Goal: Obtain resource: Download file/media

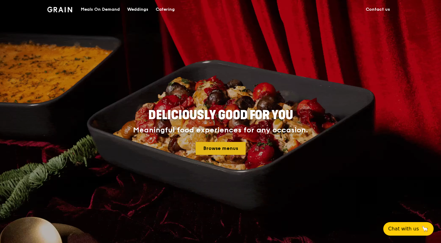
click at [227, 154] on link "Browse menus" at bounding box center [221, 148] width 50 height 13
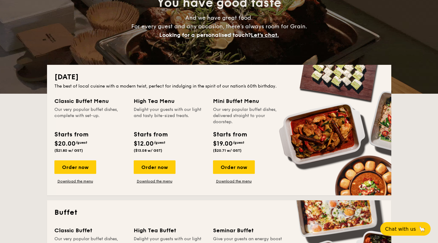
scroll to position [78, 0]
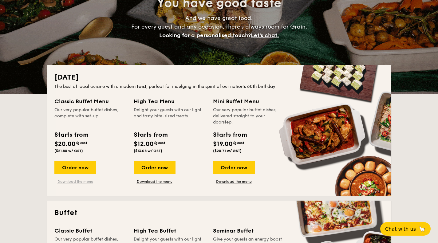
click at [90, 180] on link "Download the menu" at bounding box center [75, 181] width 42 height 5
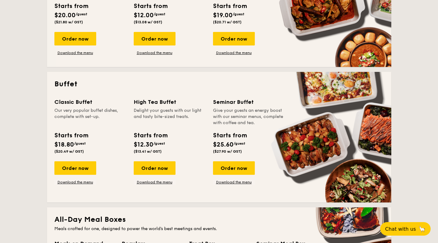
scroll to position [207, 0]
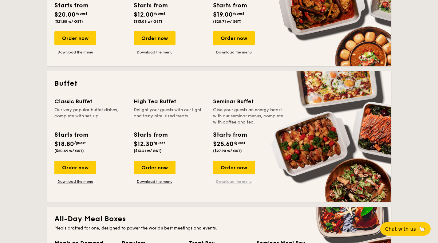
click at [247, 181] on link "Download the menu" at bounding box center [234, 181] width 42 height 5
click at [83, 181] on link "Download the menu" at bounding box center [75, 181] width 42 height 5
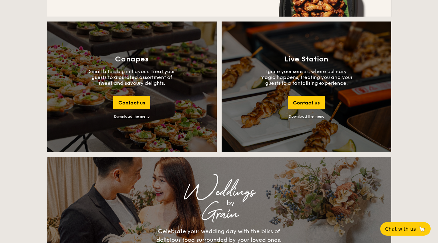
scroll to position [665, 0]
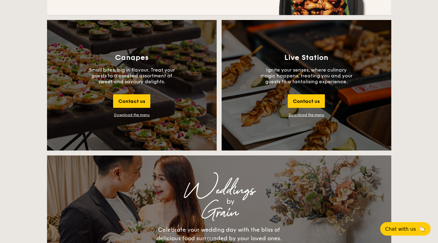
click at [308, 116] on link "Download the menu" at bounding box center [306, 115] width 36 height 4
